Goal: Check status: Check status

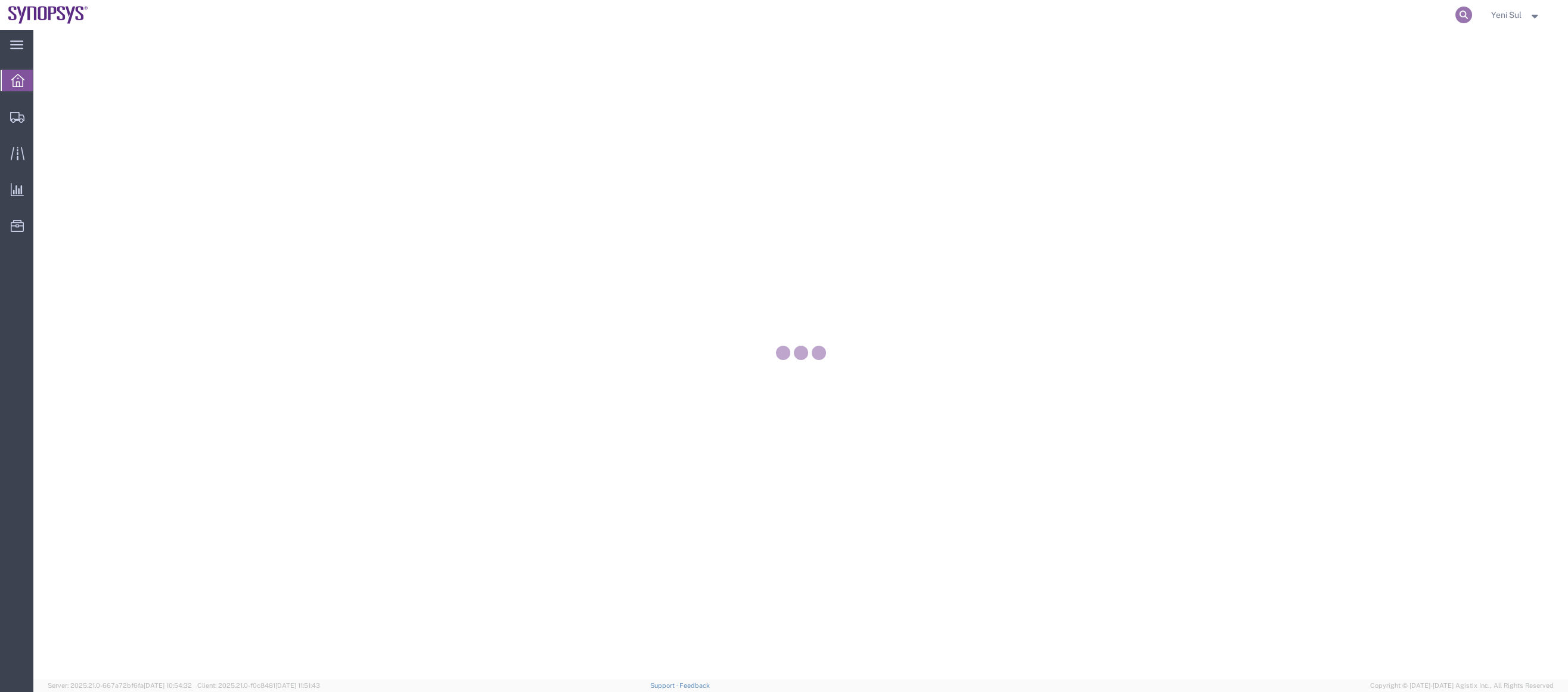
click at [1467, 12] on icon at bounding box center [1464, 15] width 17 height 17
click at [1419, 15] on input "search" at bounding box center [1274, 15] width 362 height 29
paste input "57108326"
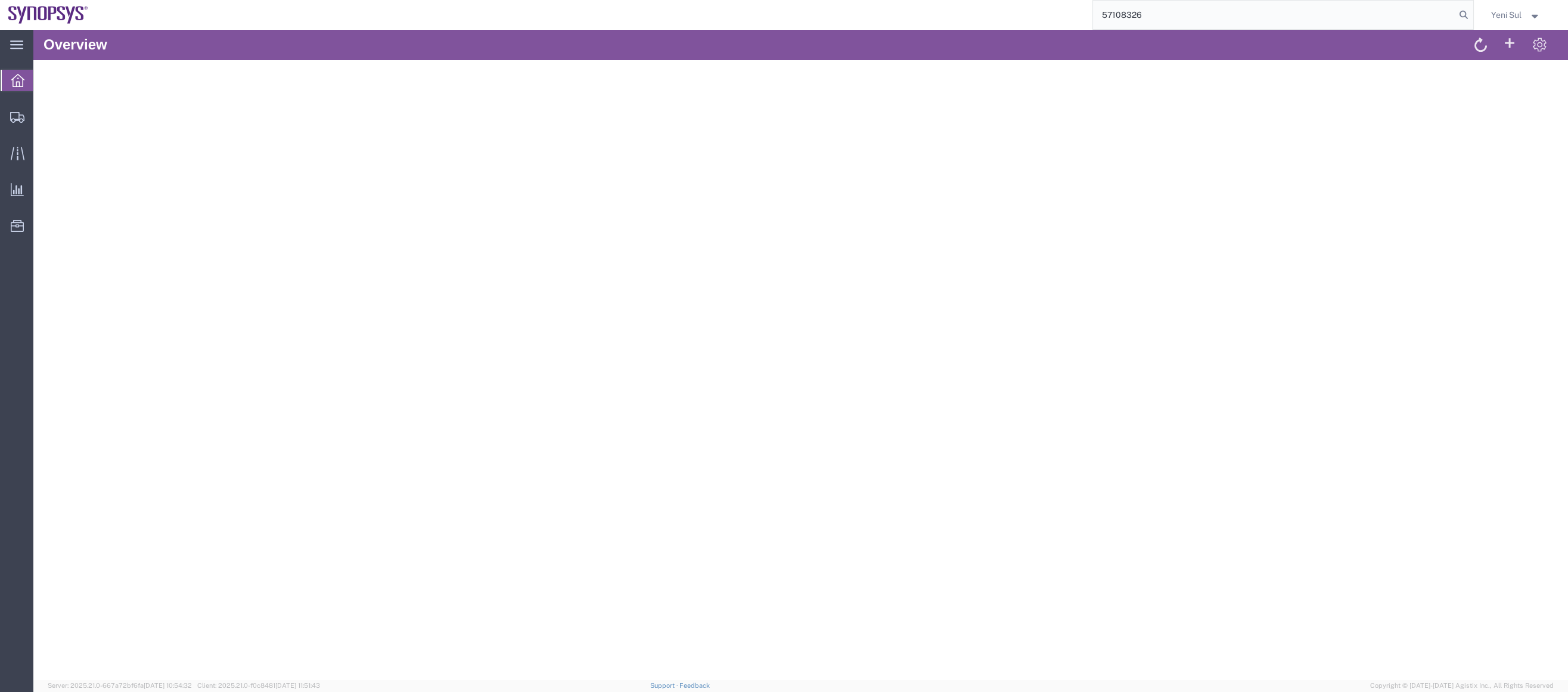
type input "57108326"
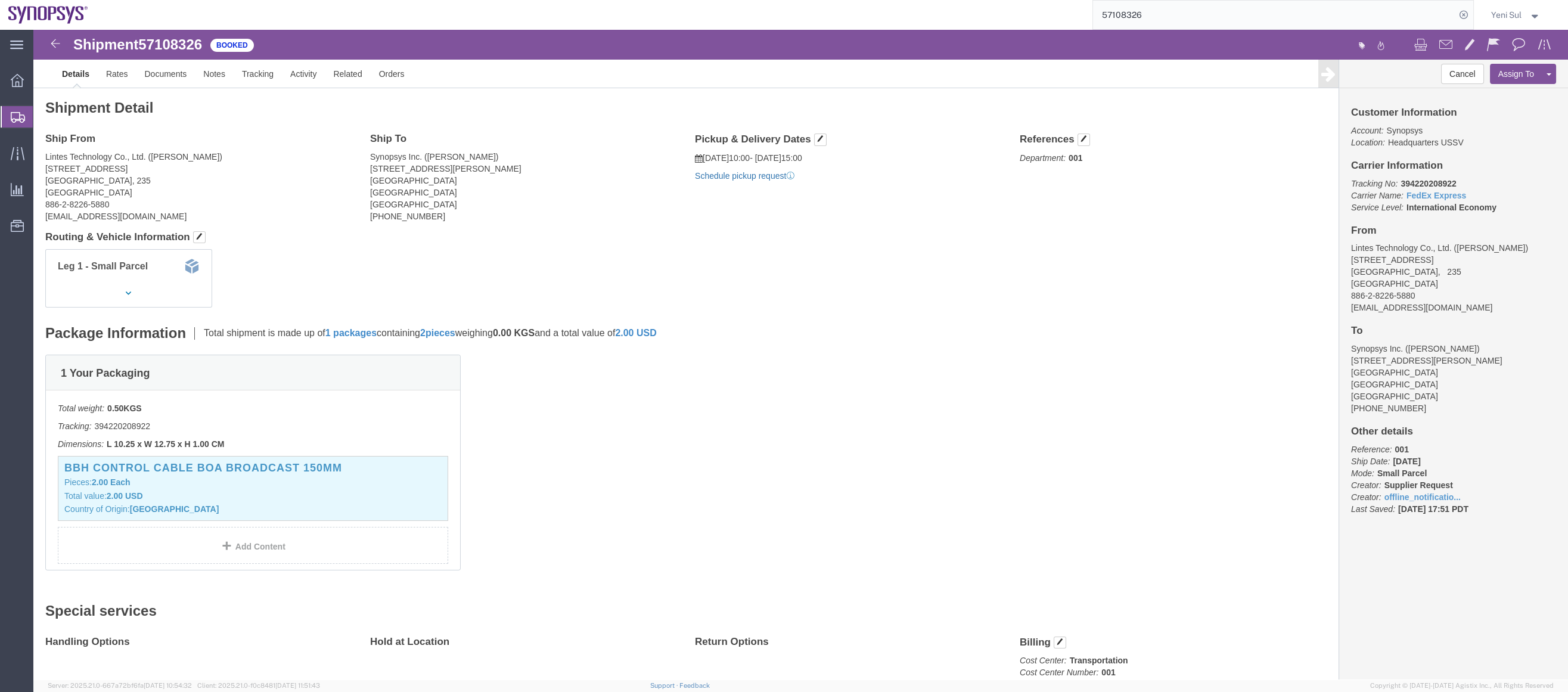
click p "Schedule pickup request"
click link "Schedule pickup request"
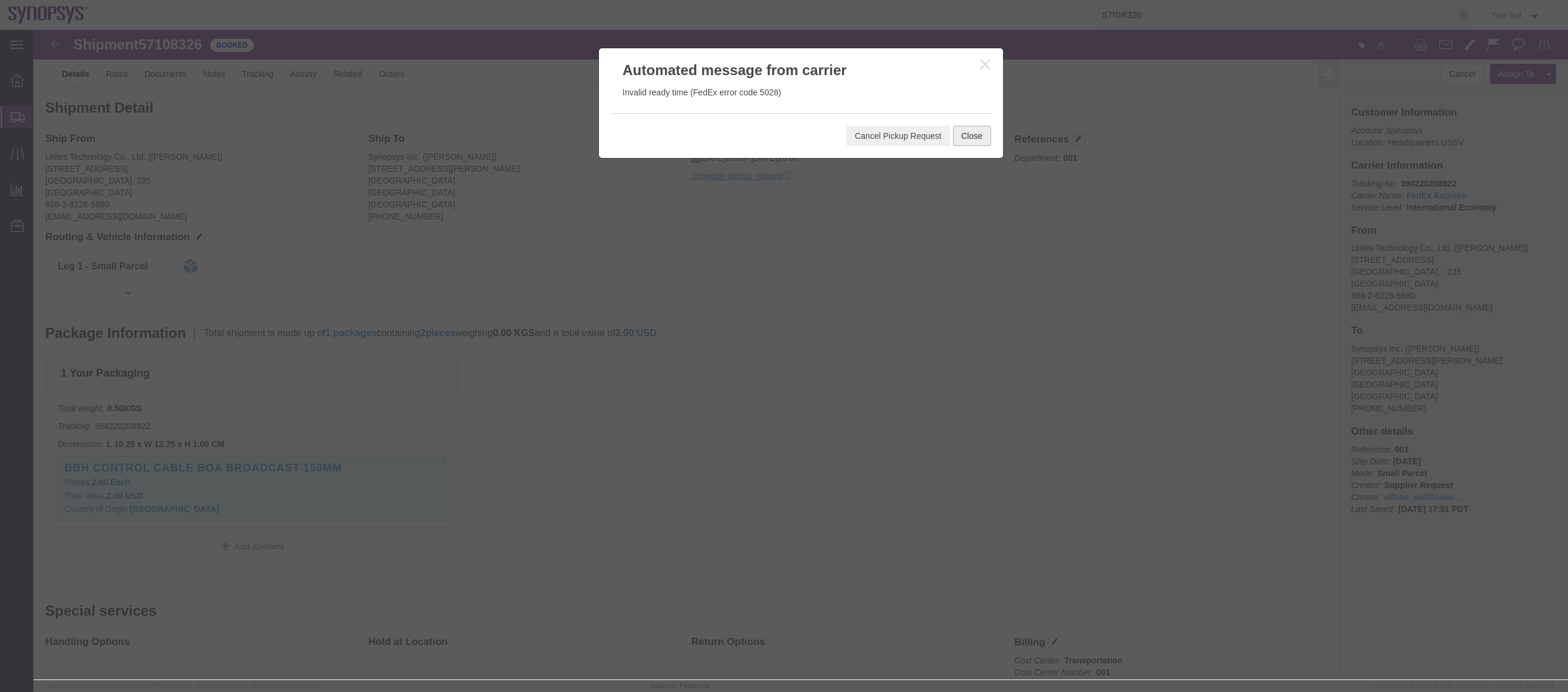
click button "Close"
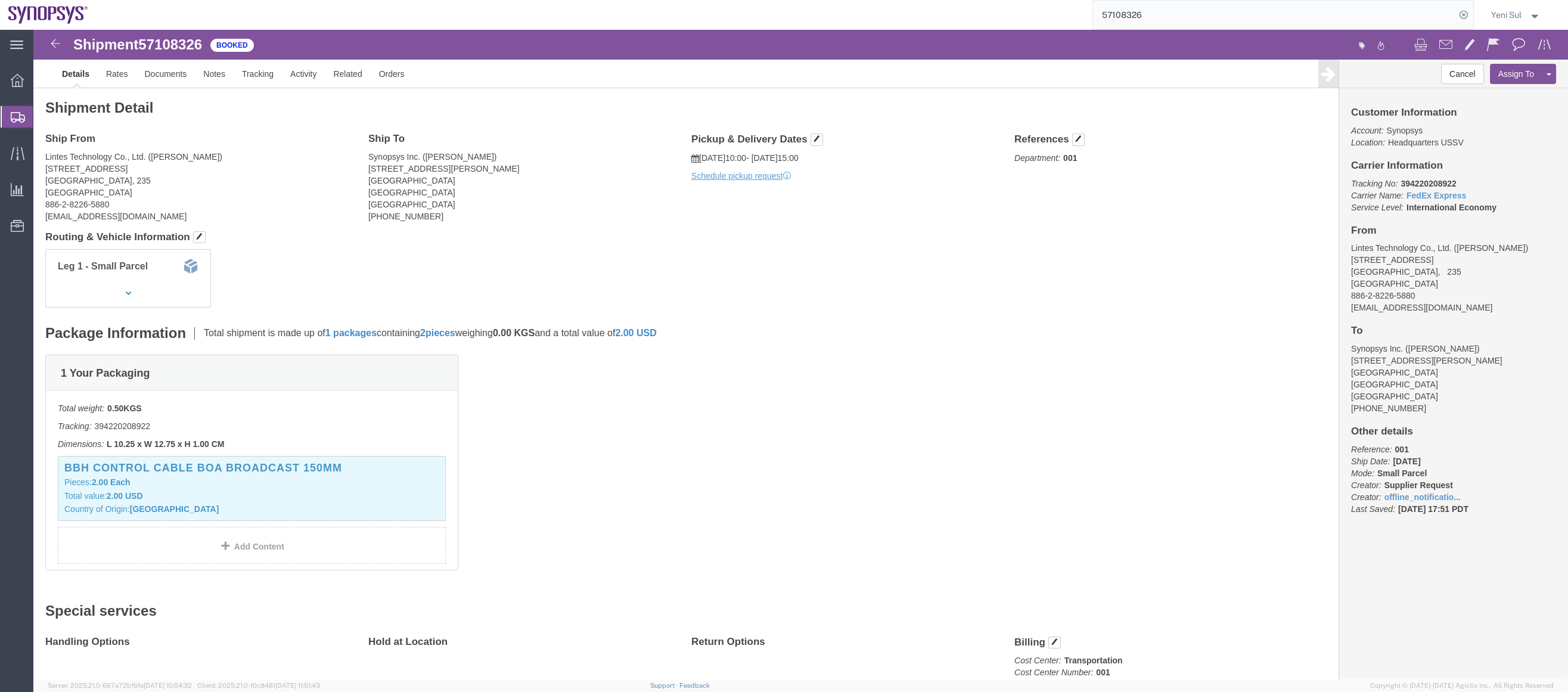
click div "1 Your Packaging Total weight: 0.50 KGS Tracking: 394220208922 Dimensions: L 10…"
click at [0, 0] on span "Shipment Manager" at bounding box center [0, 0] width 0 height 0
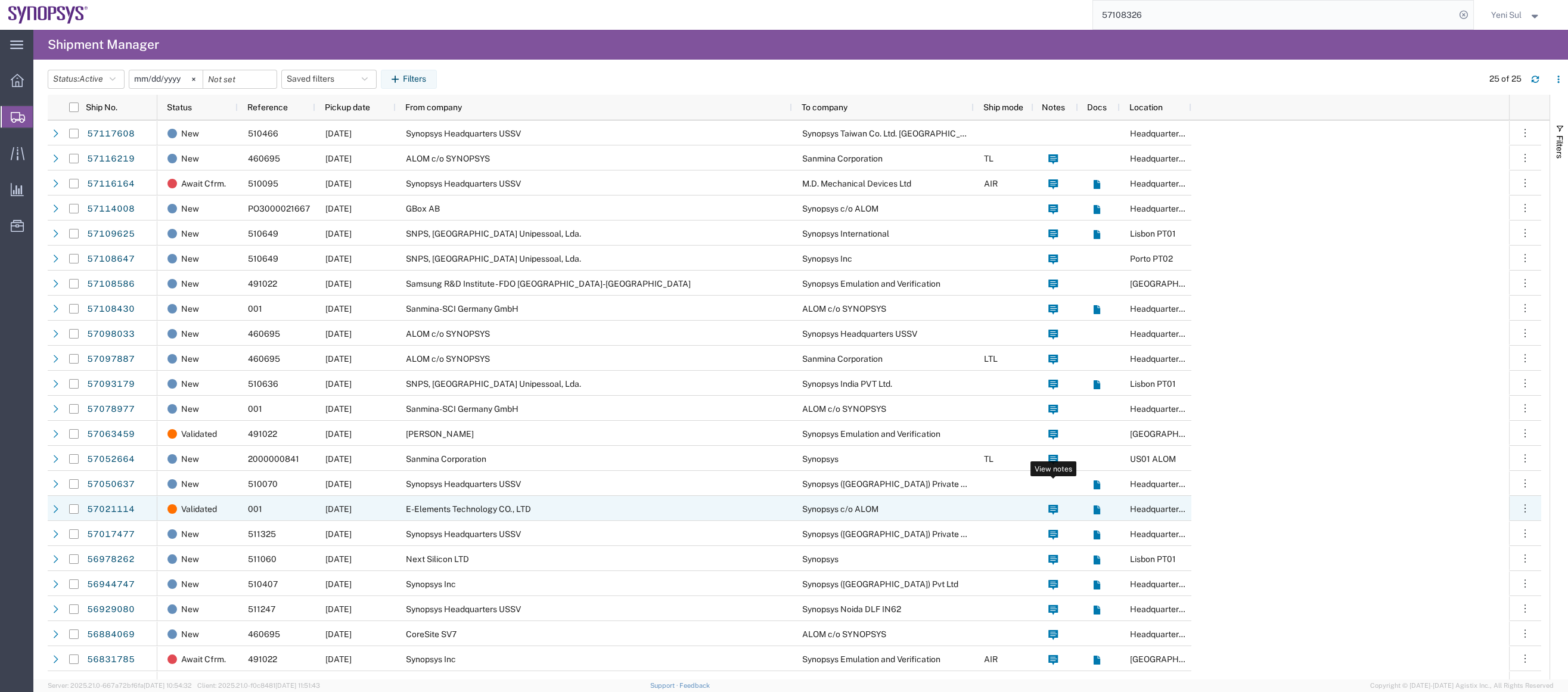
scroll to position [66, 0]
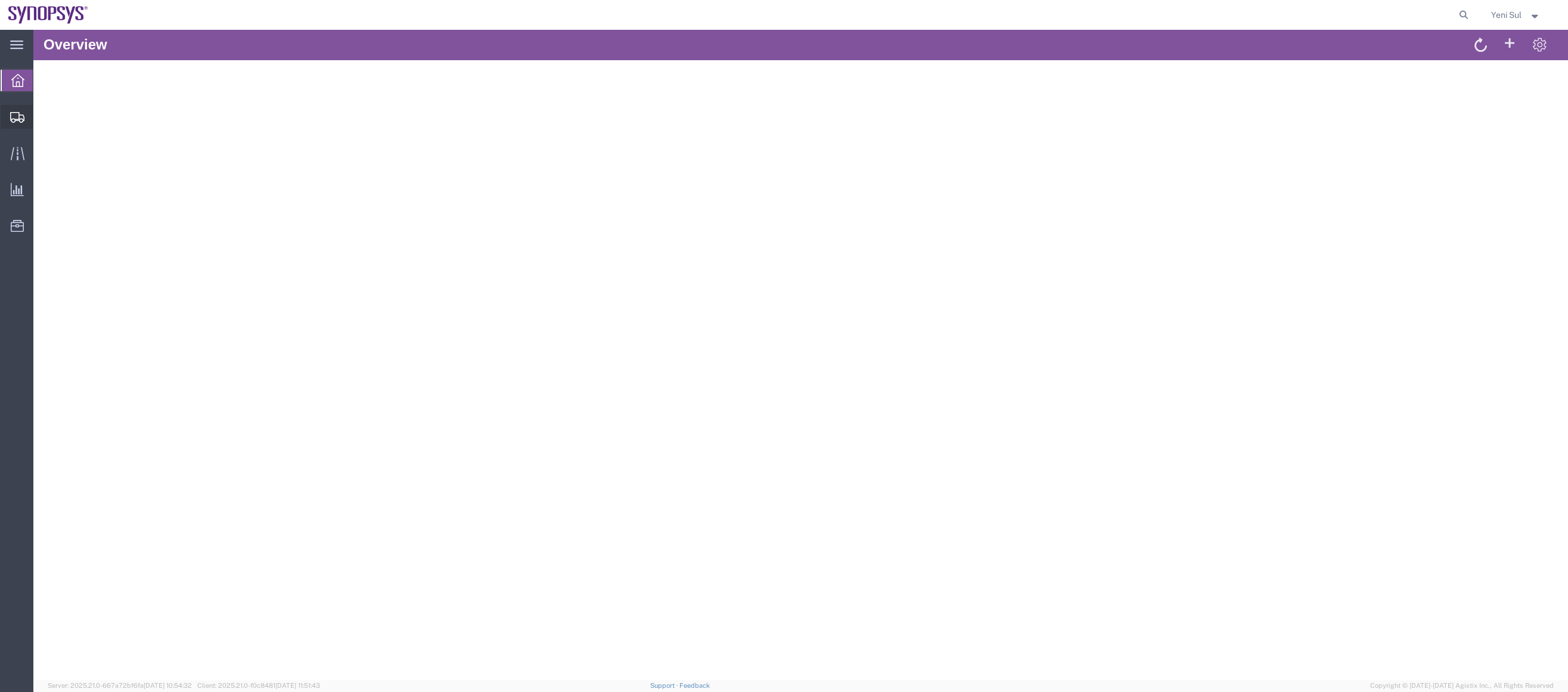
click at [0, 0] on span "Shipment Manager" at bounding box center [0, 0] width 0 height 0
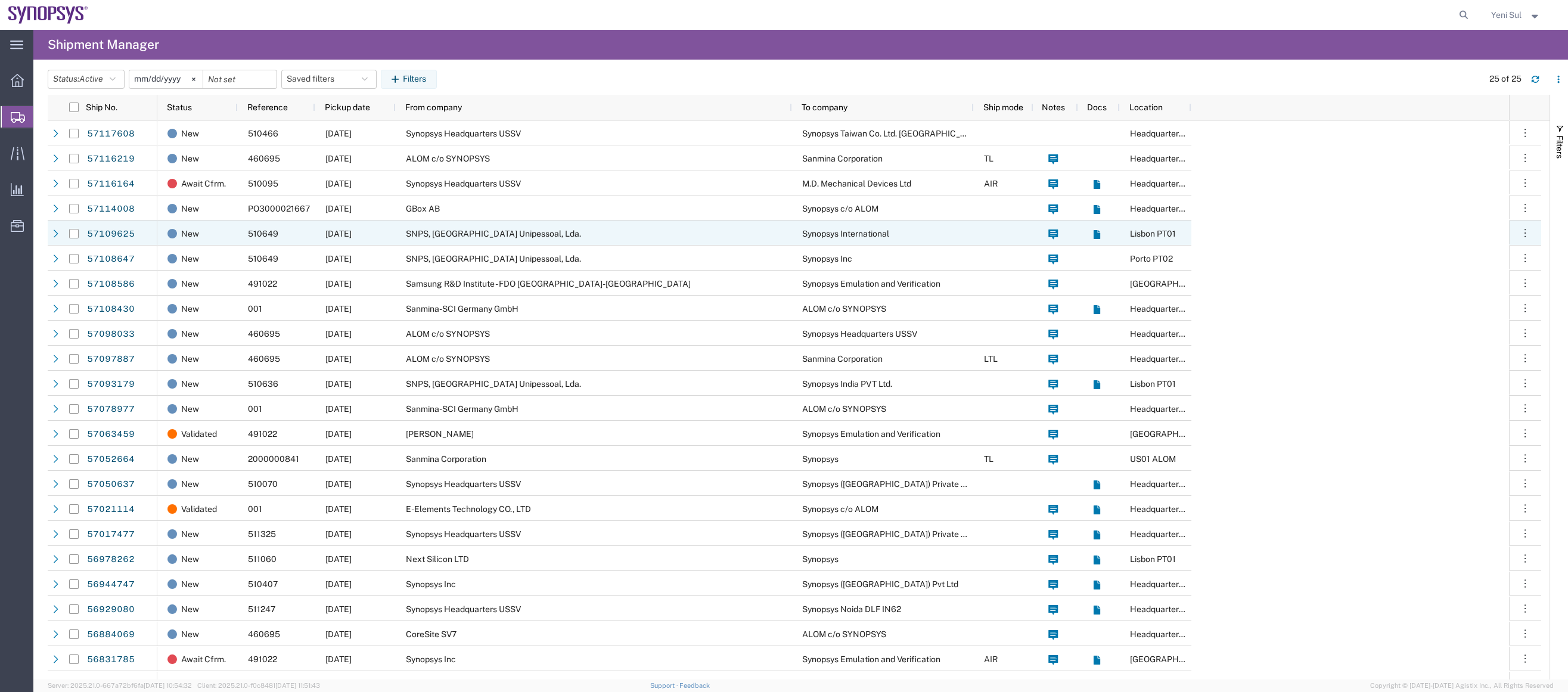
scroll to position [54, 0]
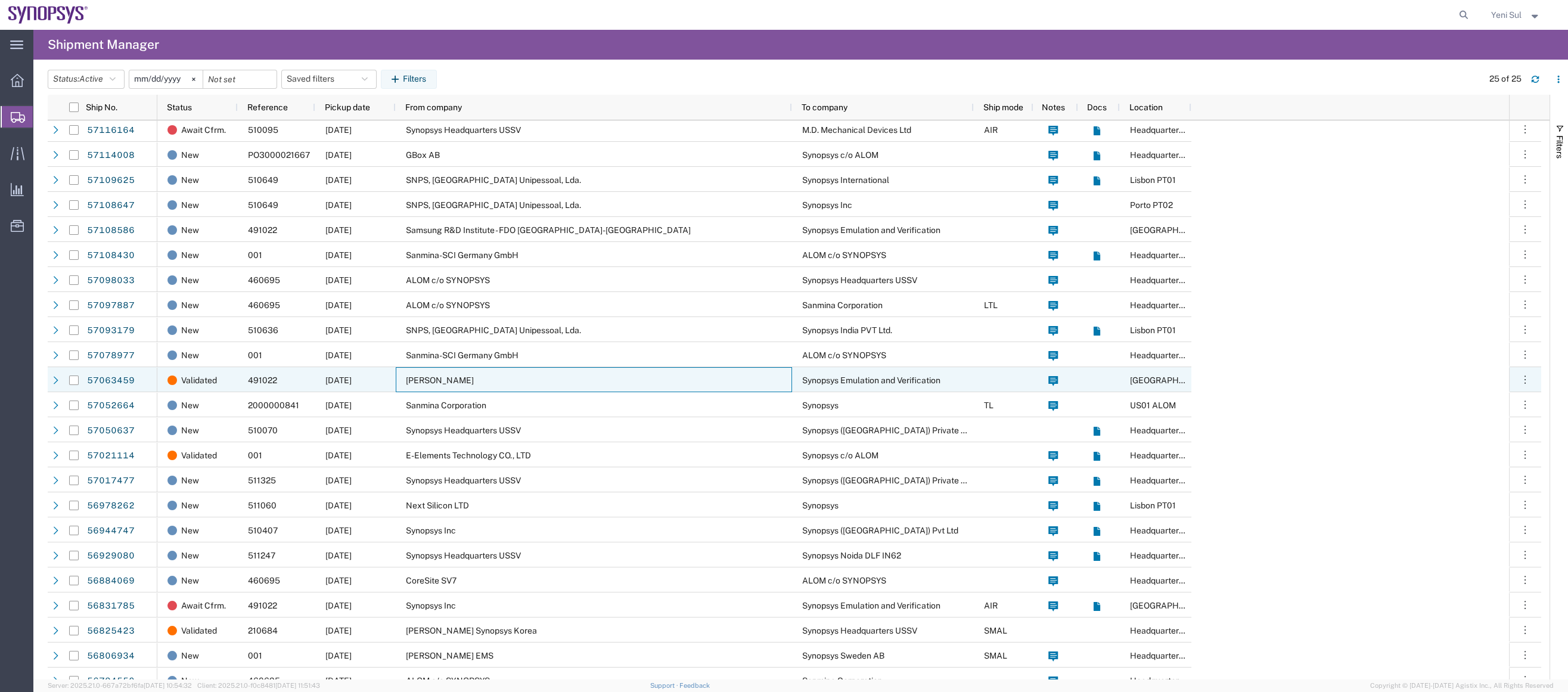
click at [445, 379] on span "[PERSON_NAME]" at bounding box center [440, 380] width 68 height 9
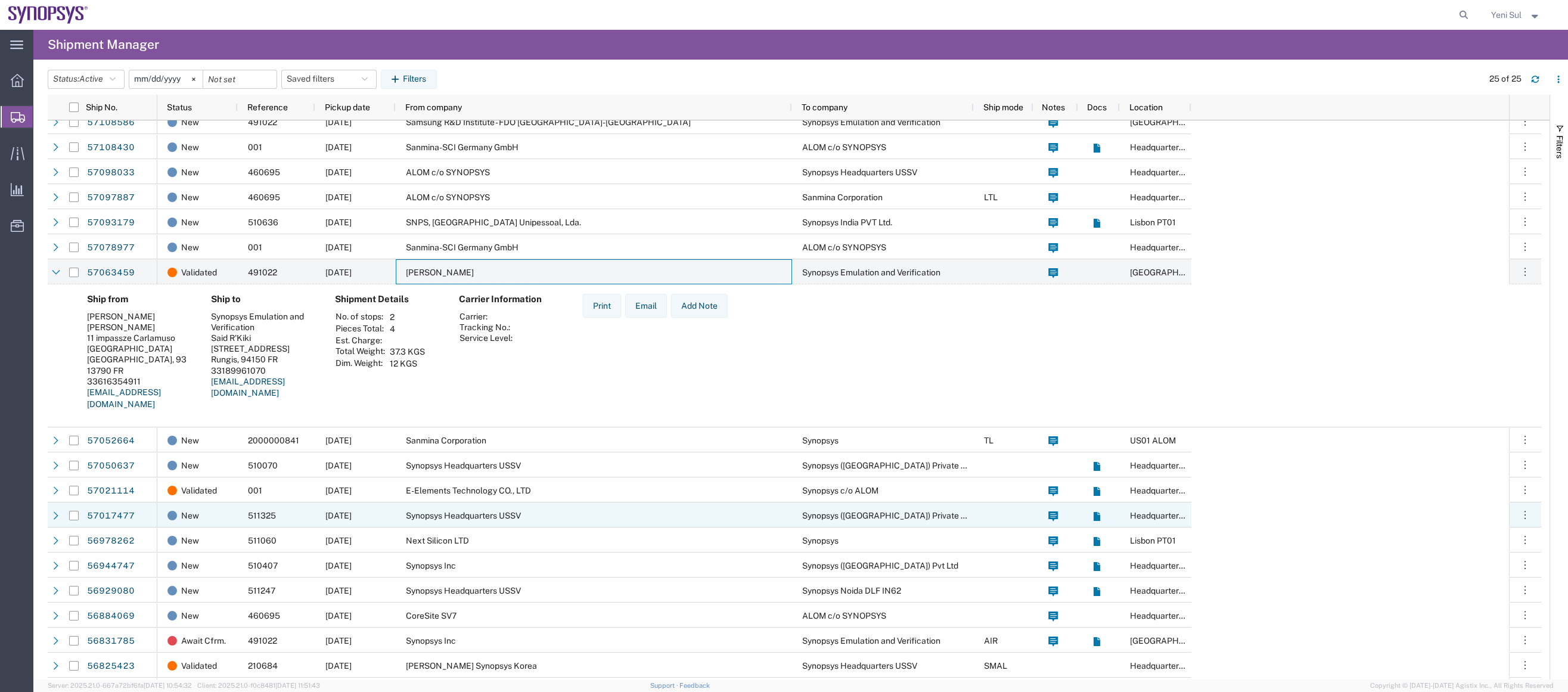
scroll to position [209, 0]
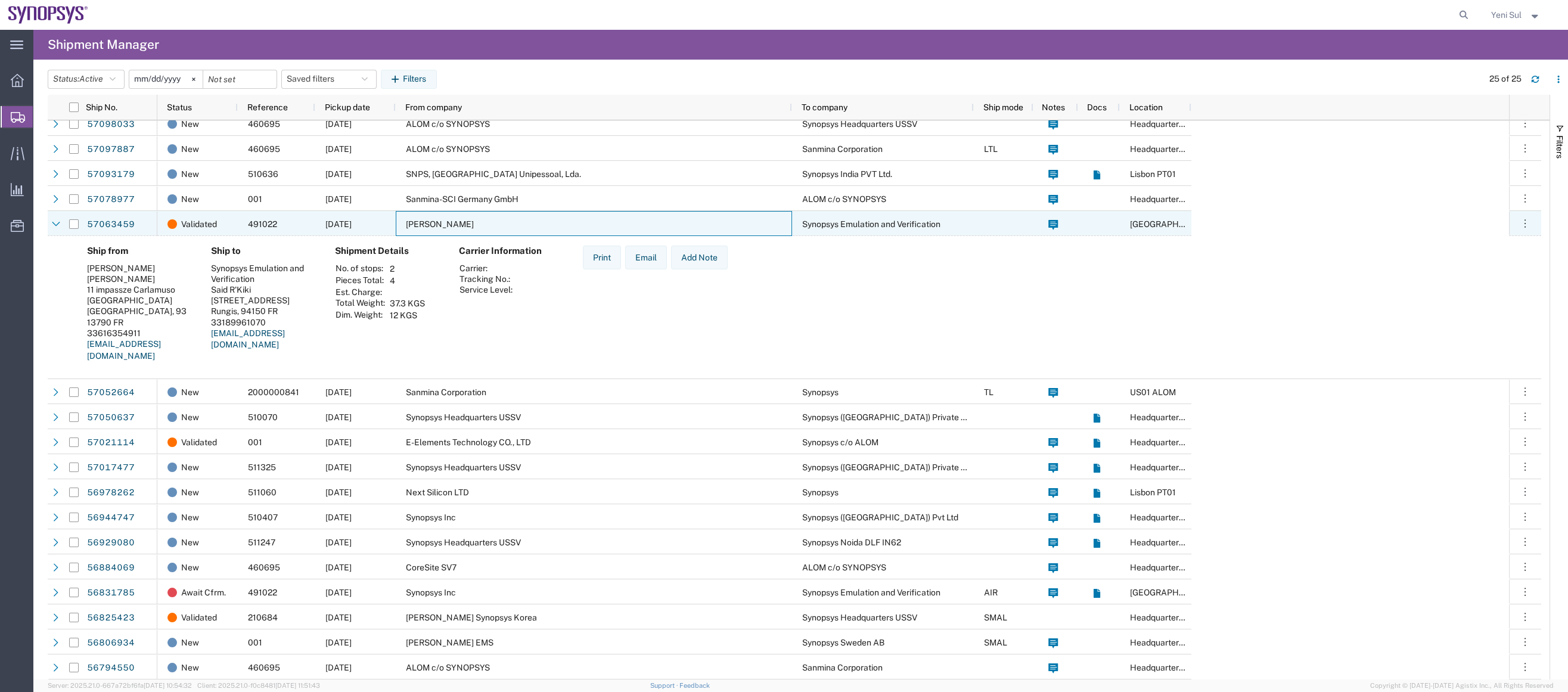
click at [454, 225] on span "[PERSON_NAME]" at bounding box center [440, 224] width 68 height 9
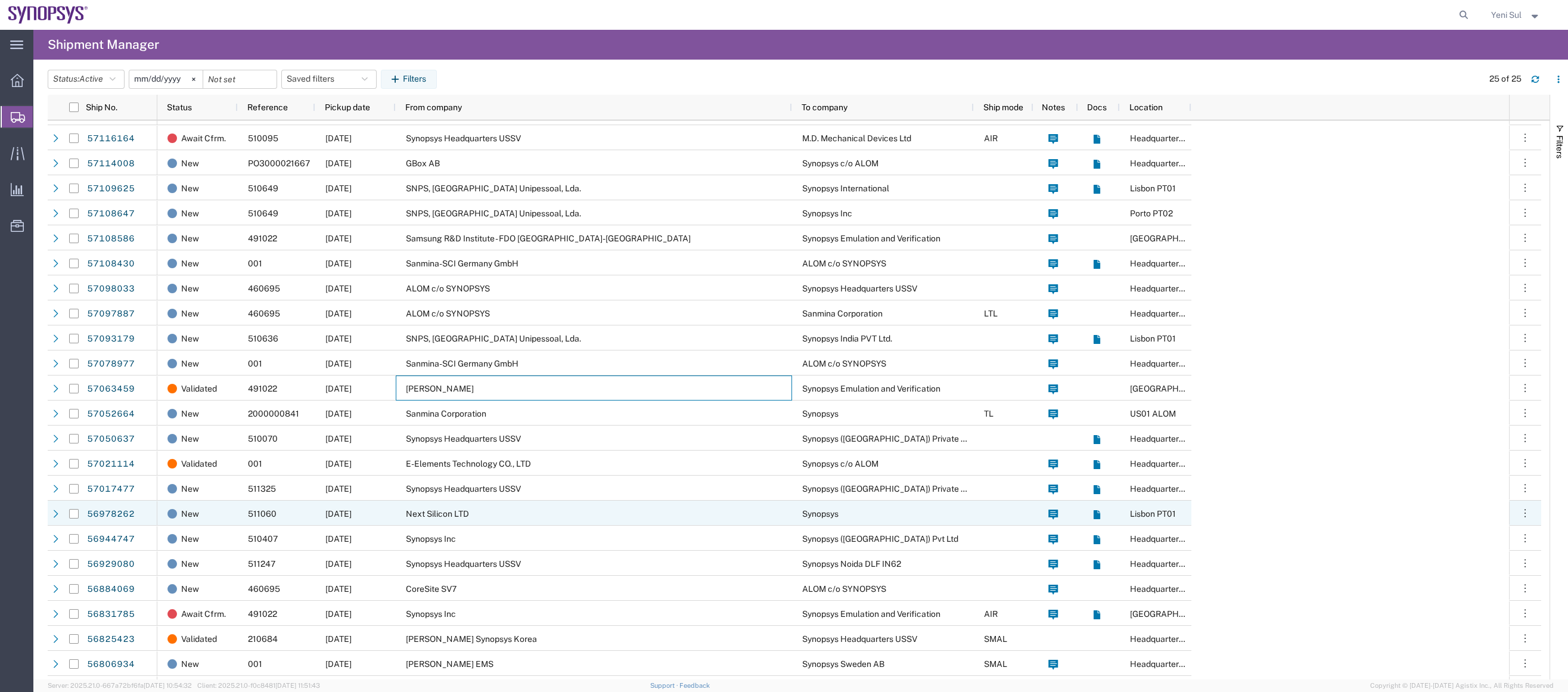
scroll to position [66, 0]
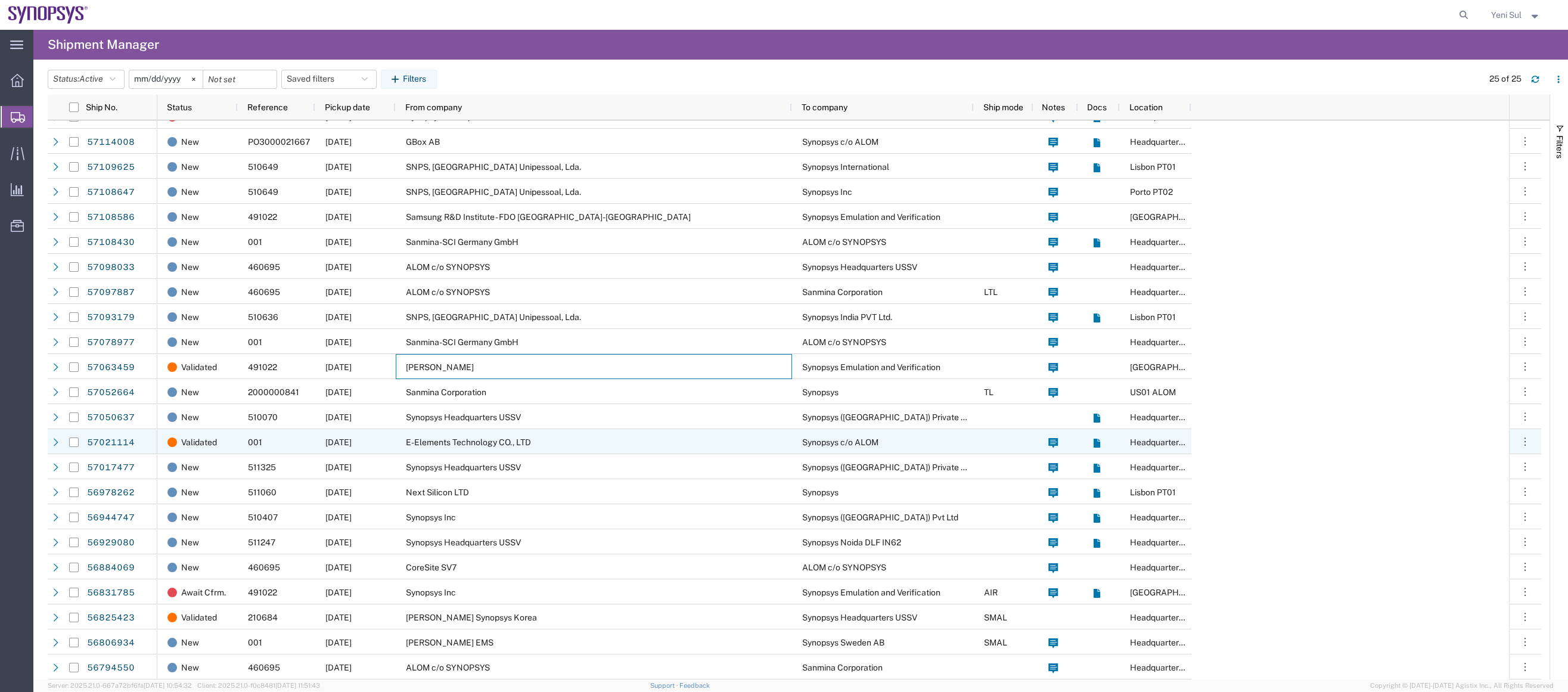
click at [475, 444] on span "E-Elements Technology CO., LTD" at bounding box center [469, 442] width 125 height 9
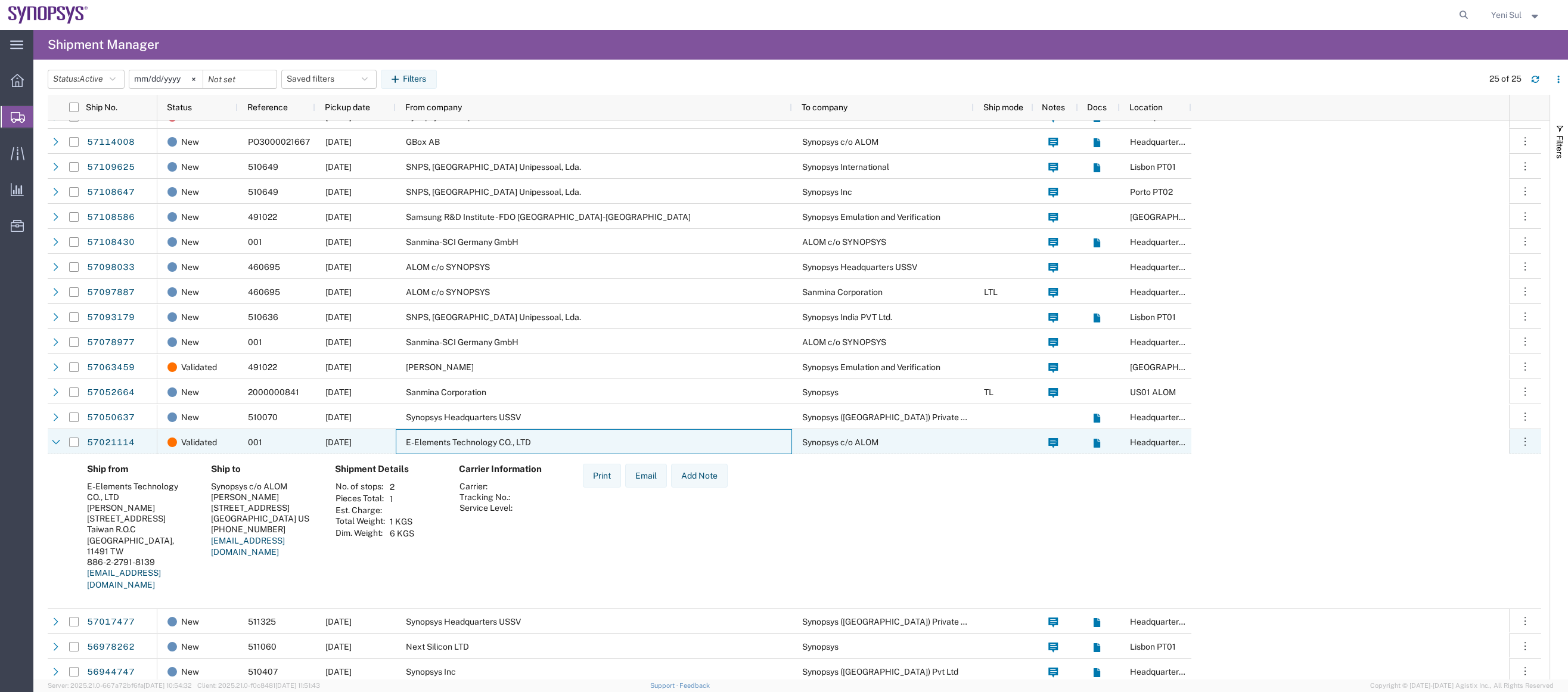
click at [475, 441] on span "E-Elements Technology CO., LTD" at bounding box center [469, 442] width 125 height 9
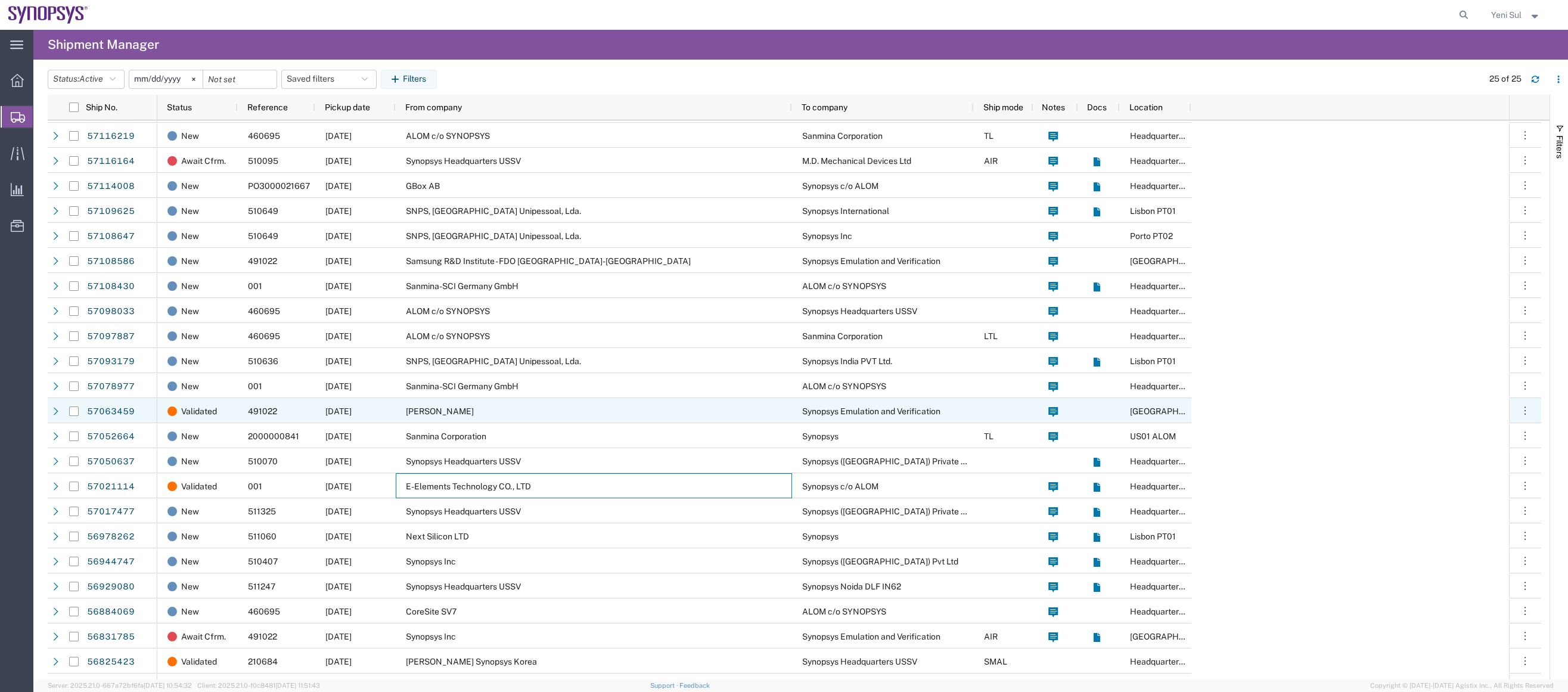
scroll to position [0, 0]
